Goal: Task Accomplishment & Management: Use online tool/utility

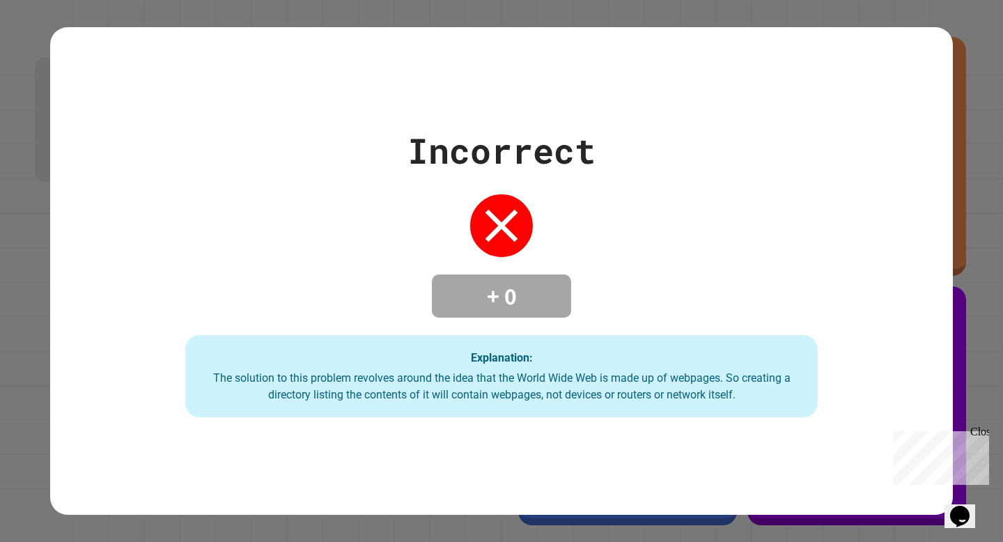
click at [986, 403] on div "Incorrect + 0 Explanation: The solution to this problem revolves around the ide…" at bounding box center [501, 271] width 1003 height 542
click at [977, 432] on div "Close" at bounding box center [978, 434] width 17 height 17
click at [977, 432] on div "Incorrect + 0 Explanation: The solution to this problem revolves around the ide…" at bounding box center [501, 271] width 1003 height 542
click at [458, 305] on h4 "+ 0" at bounding box center [501, 295] width 111 height 29
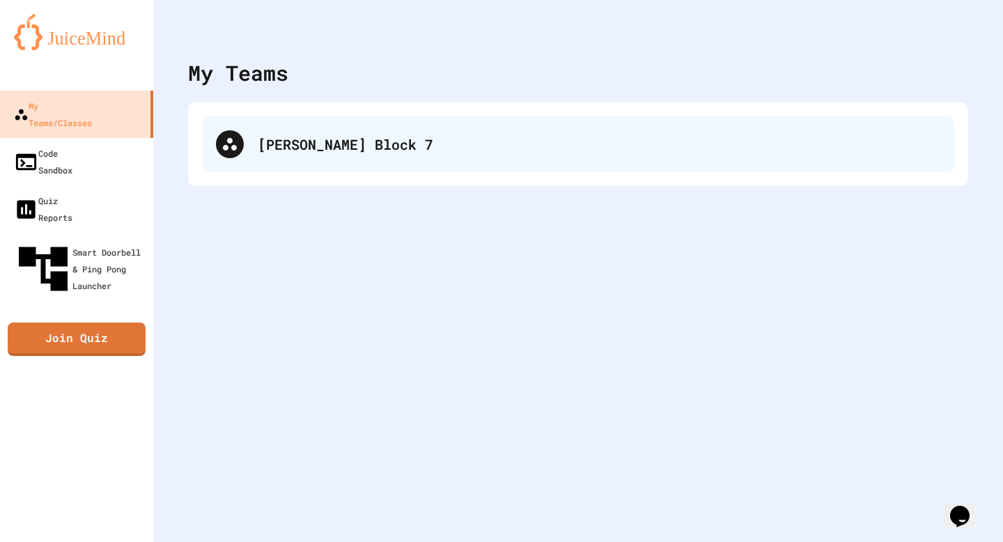
click at [333, 130] on div "[PERSON_NAME] Block 7" at bounding box center [578, 144] width 752 height 56
